Goal: Find contact information: Find contact information

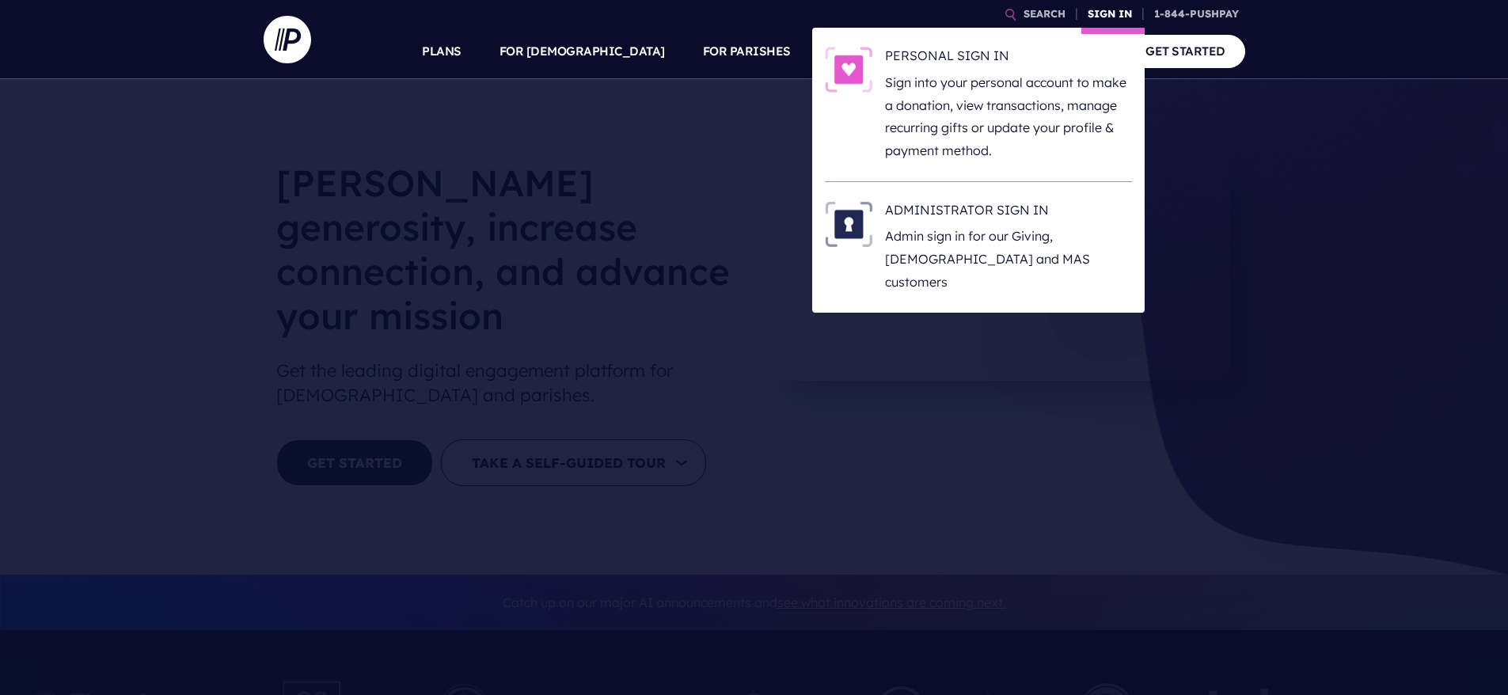
click at [1089, 8] on link "SIGN IN" at bounding box center [1110, 14] width 57 height 28
drag, startPoint x: 976, startPoint y: 200, endPoint x: 969, endPoint y: 215, distance: 15.9
click at [971, 213] on li "ADMINISTRATOR SIGN IN Admin sign in for our Giving, [DEMOGRAPHIC_DATA] and MAS …" at bounding box center [978, 247] width 307 height 131
click at [969, 215] on h6 "ADMINISTRATOR SIGN IN" at bounding box center [1008, 213] width 247 height 24
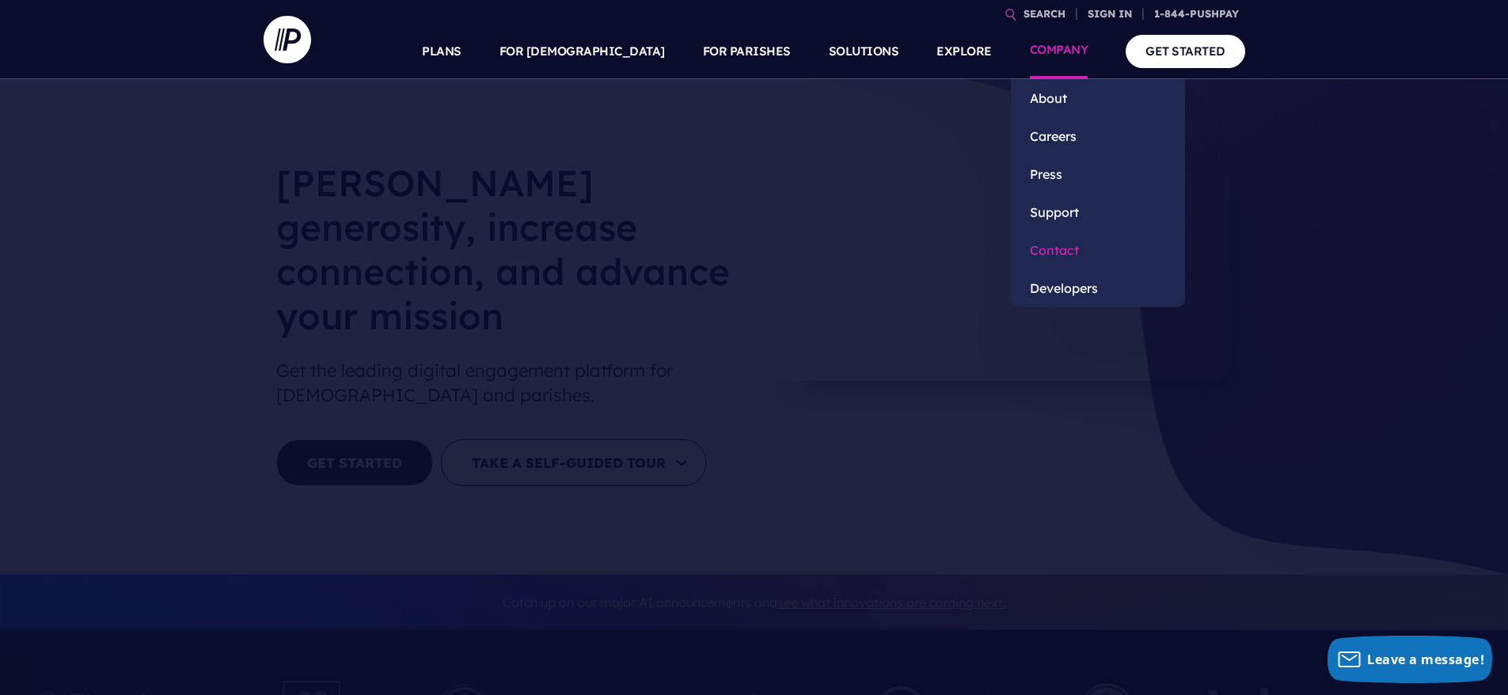
click at [1042, 245] on link "Contact" at bounding box center [1098, 250] width 174 height 38
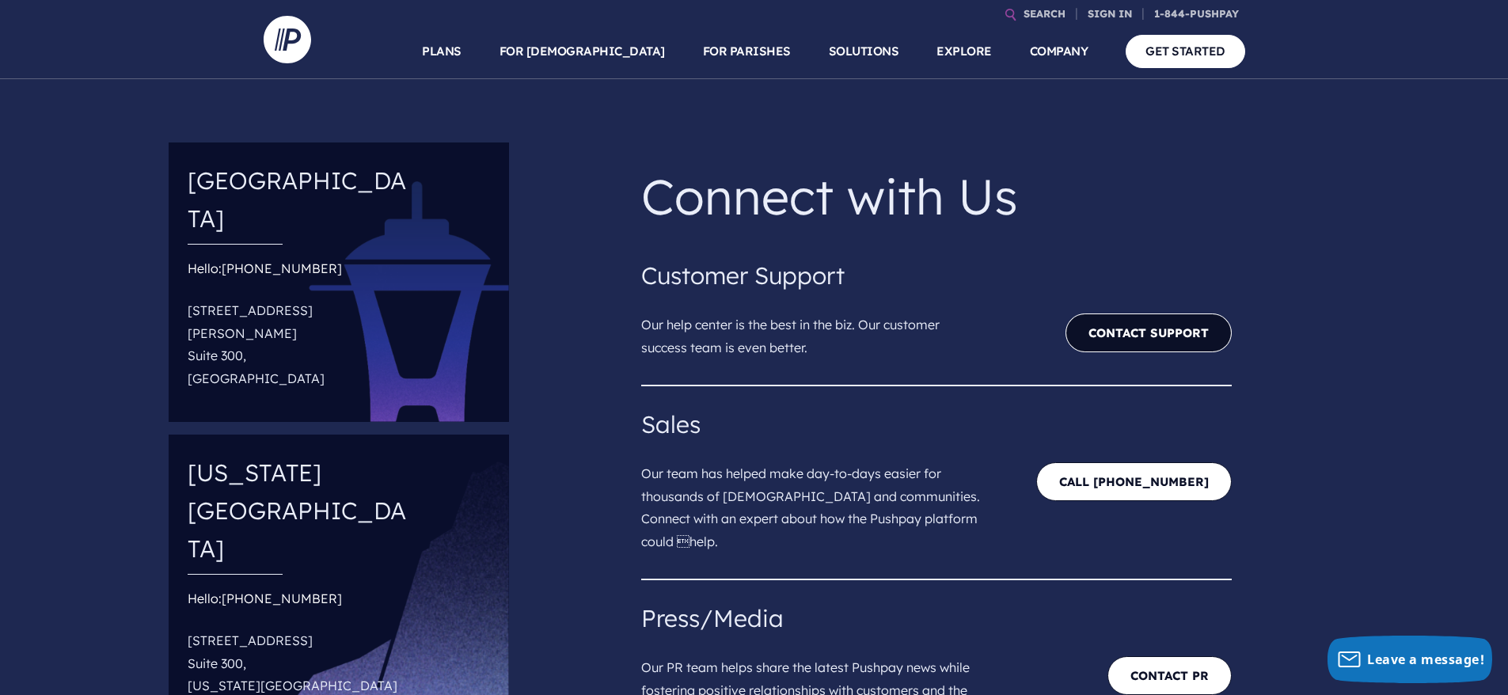
click at [1099, 337] on link "Contact Support" at bounding box center [1149, 333] width 166 height 39
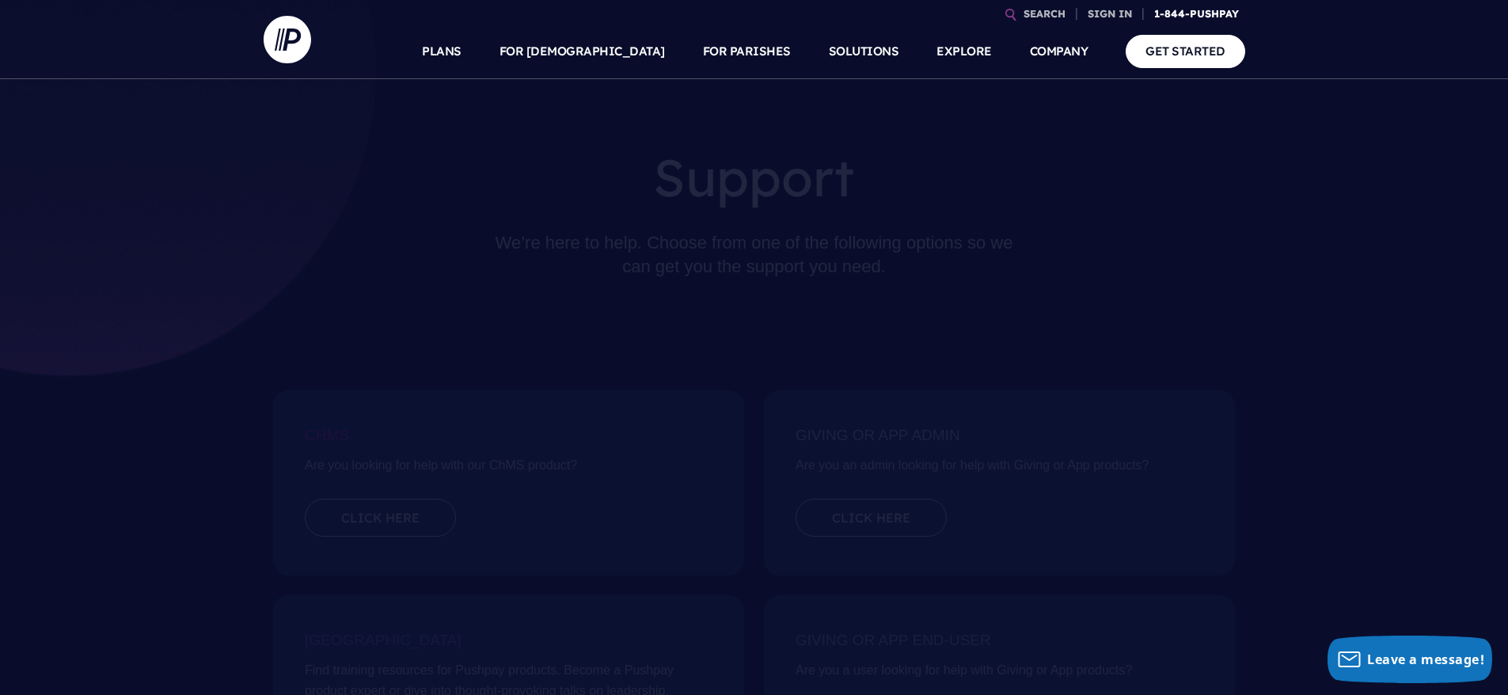
click at [1217, 13] on link "1-844-PUSHPAY" at bounding box center [1196, 14] width 97 height 28
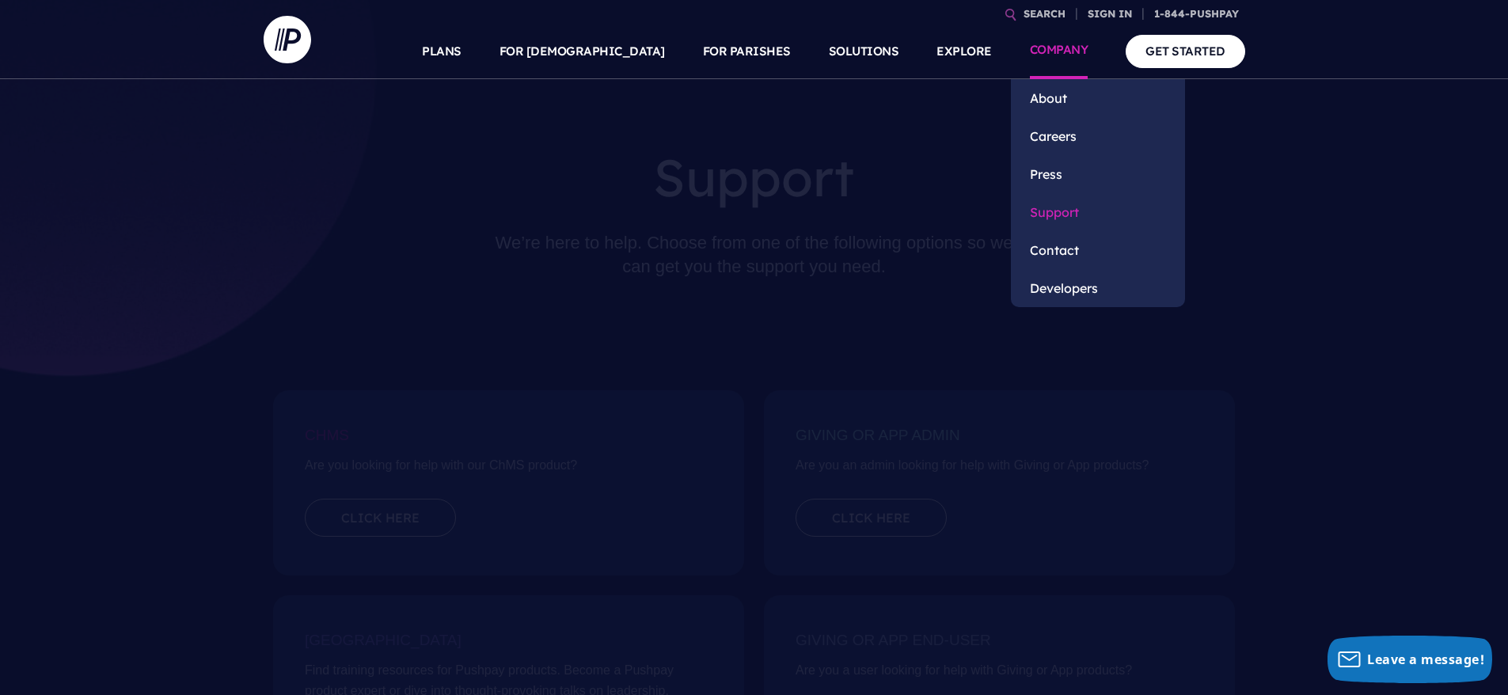
click at [1061, 211] on link "Support" at bounding box center [1098, 212] width 174 height 38
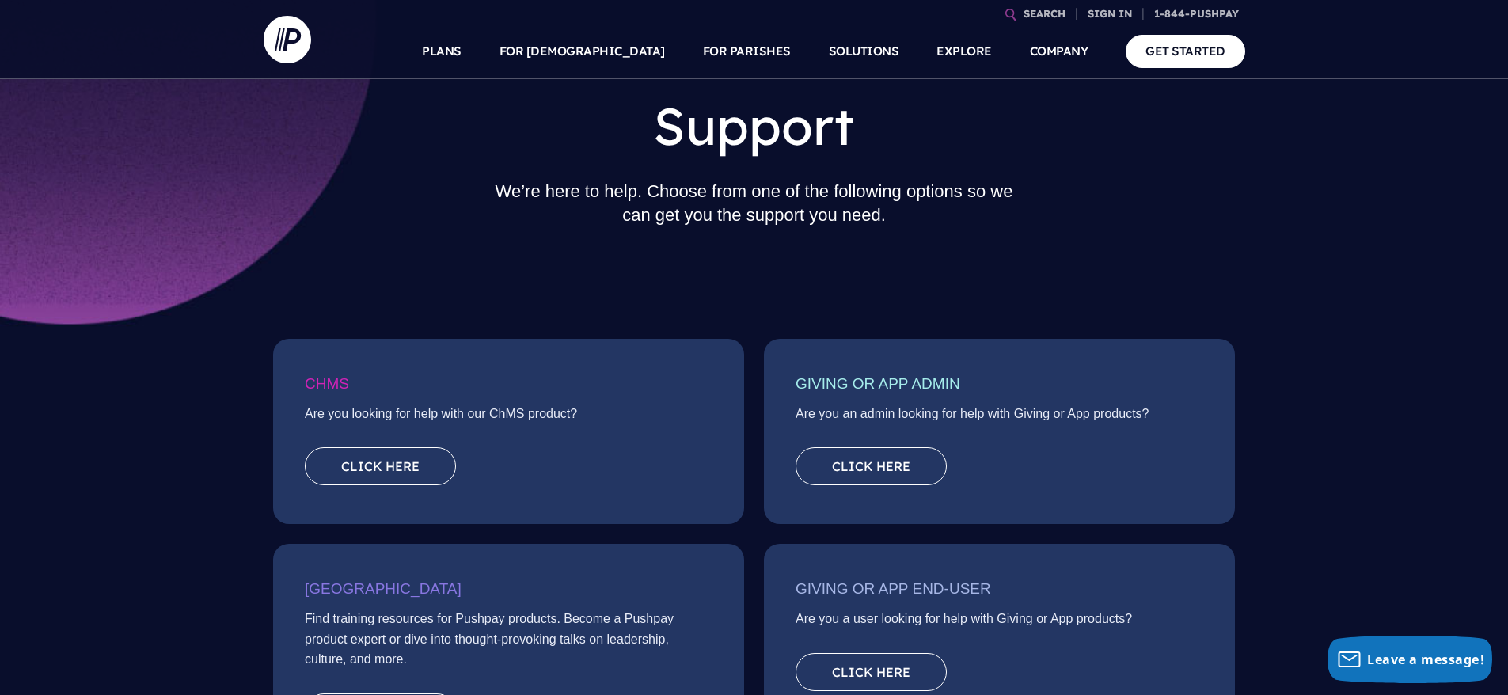
scroll to position [79, 0]
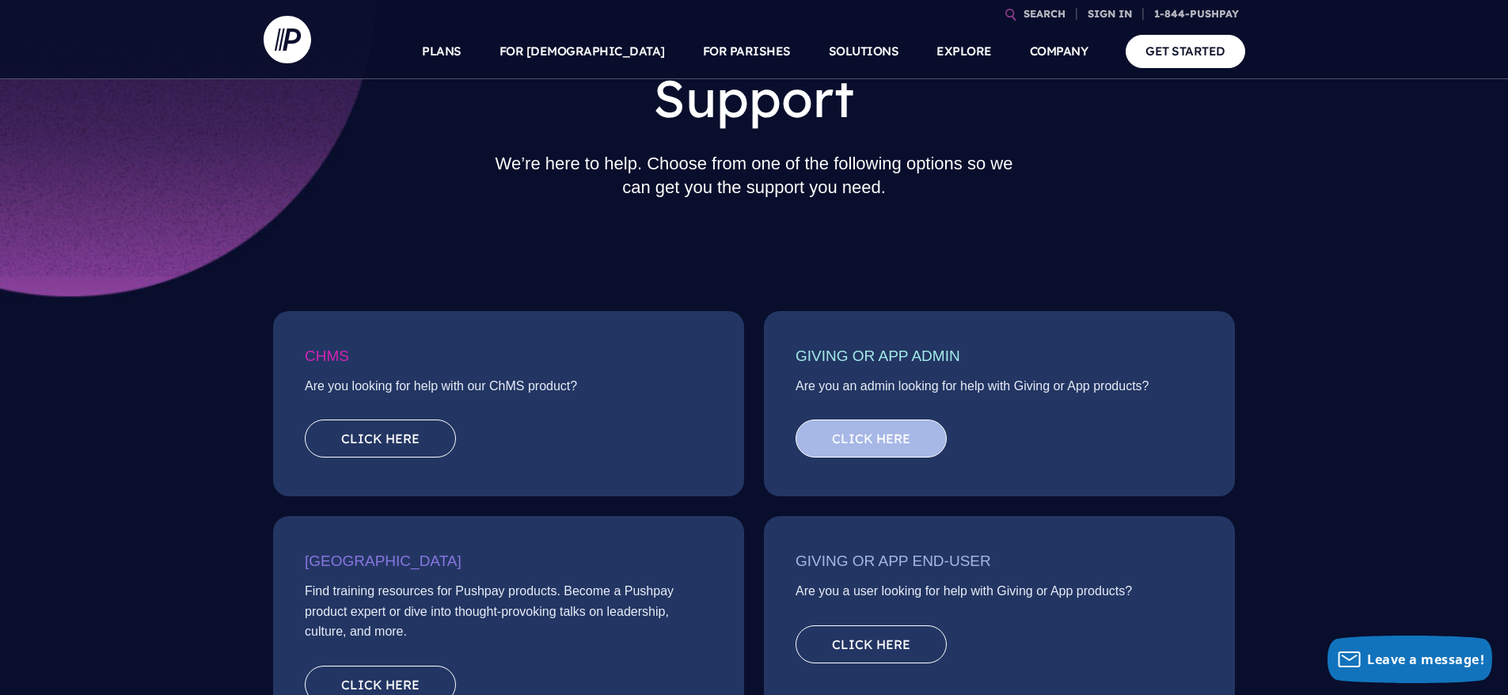
click at [881, 441] on link "Click here" at bounding box center [871, 439] width 151 height 38
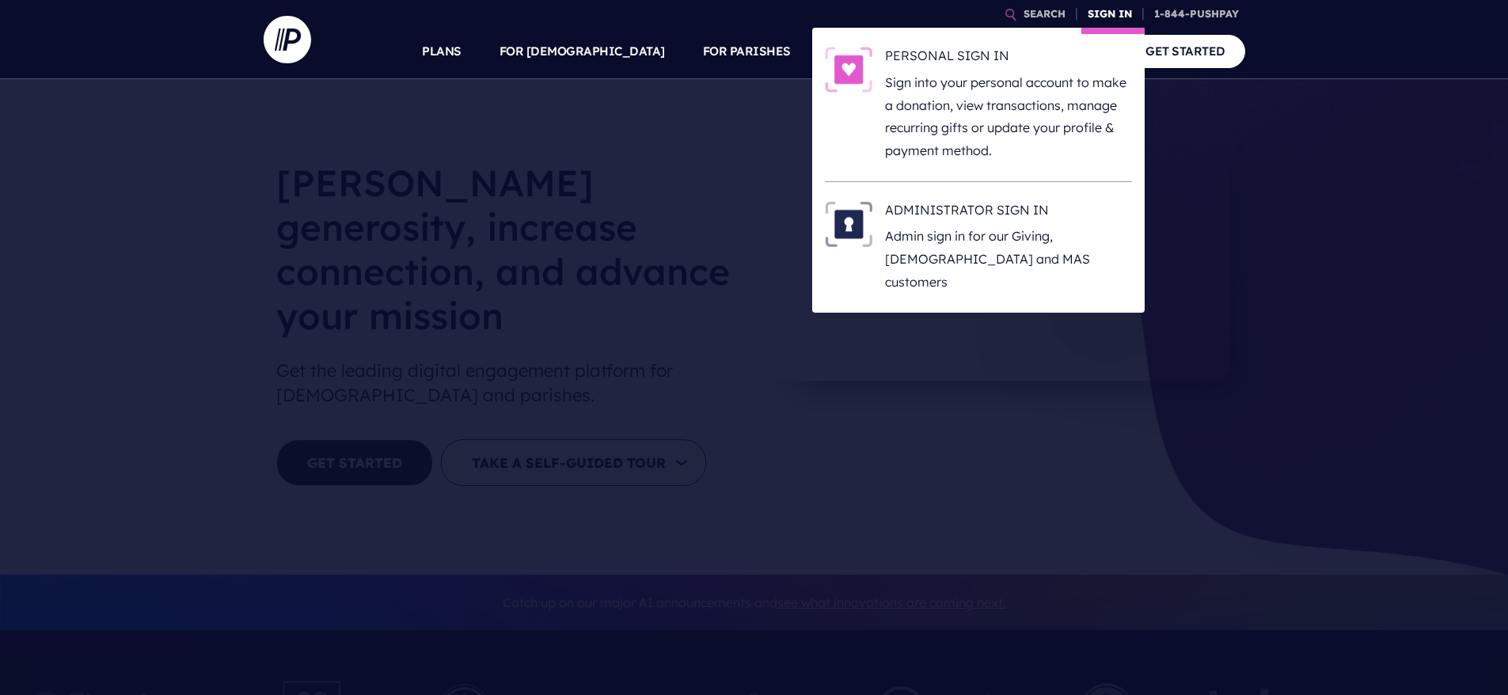
click at [1086, 17] on link "SIGN IN" at bounding box center [1110, 14] width 57 height 28
click at [1009, 198] on li "ADMINISTRATOR SIGN IN Admin sign in for our Giving, [DEMOGRAPHIC_DATA] and MAS …" at bounding box center [978, 247] width 307 height 131
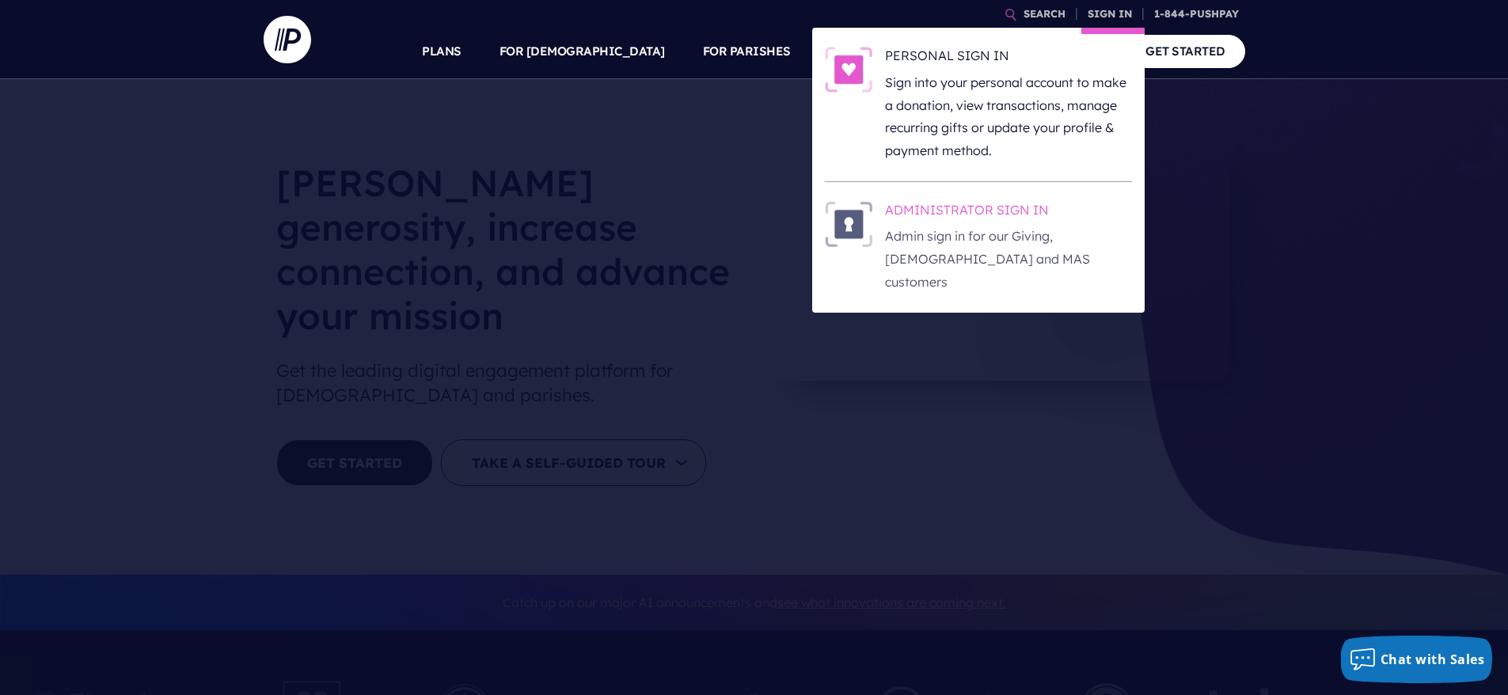
click at [1009, 206] on h6 "ADMINISTRATOR SIGN IN" at bounding box center [1008, 213] width 247 height 24
